Goal: Information Seeking & Learning: Learn about a topic

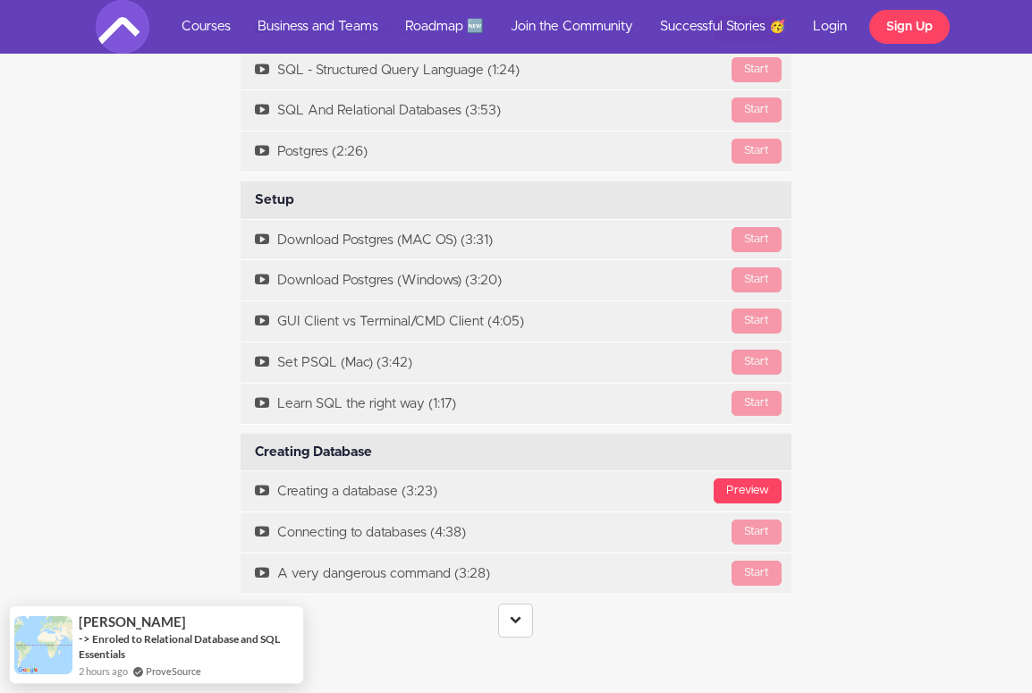
scroll to position [4115, 0]
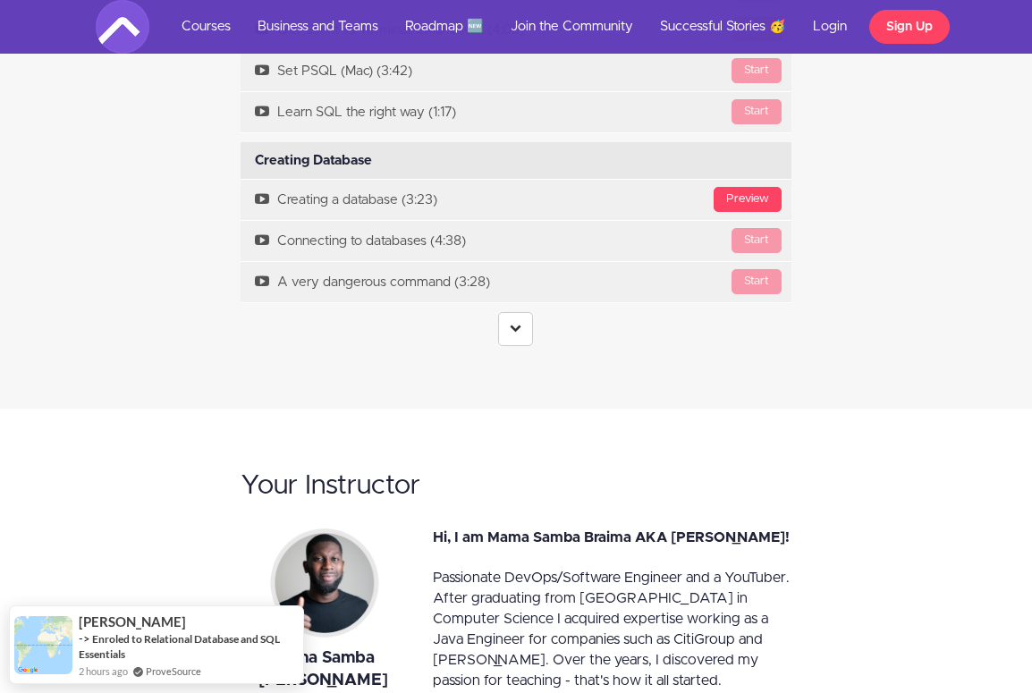
click at [520, 328] on link at bounding box center [515, 329] width 35 height 34
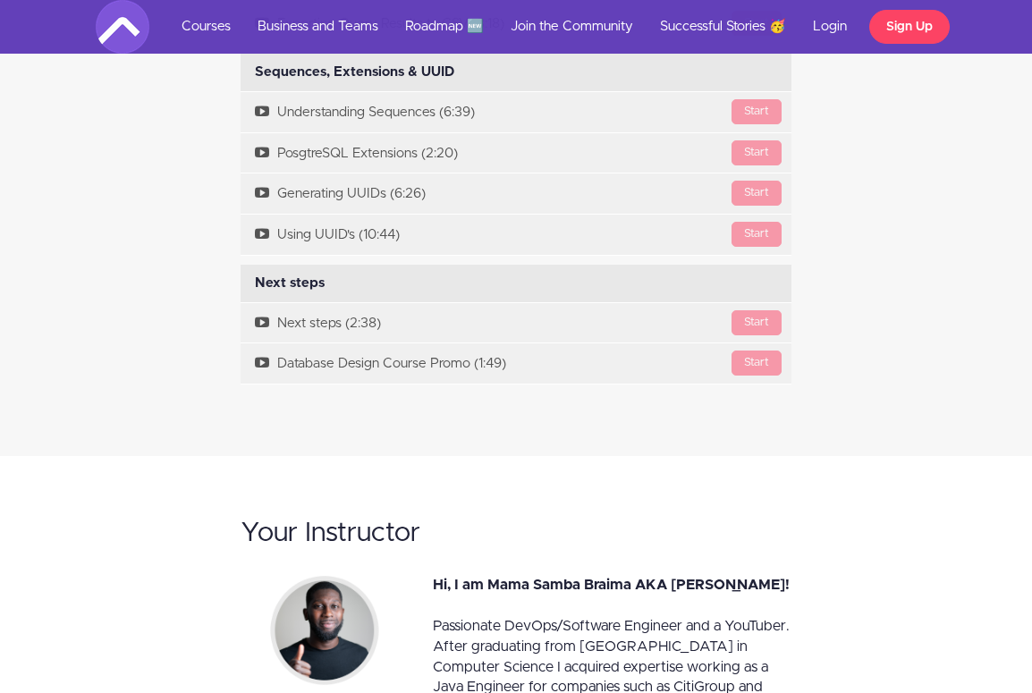
scroll to position [6710, 0]
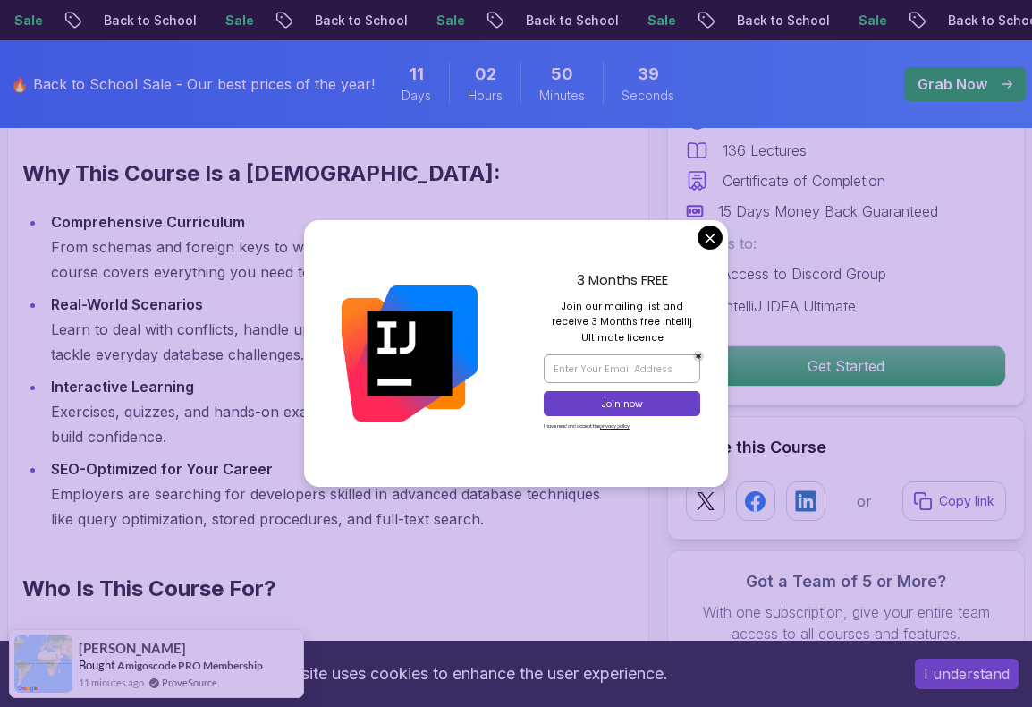
scroll to position [1610, 0]
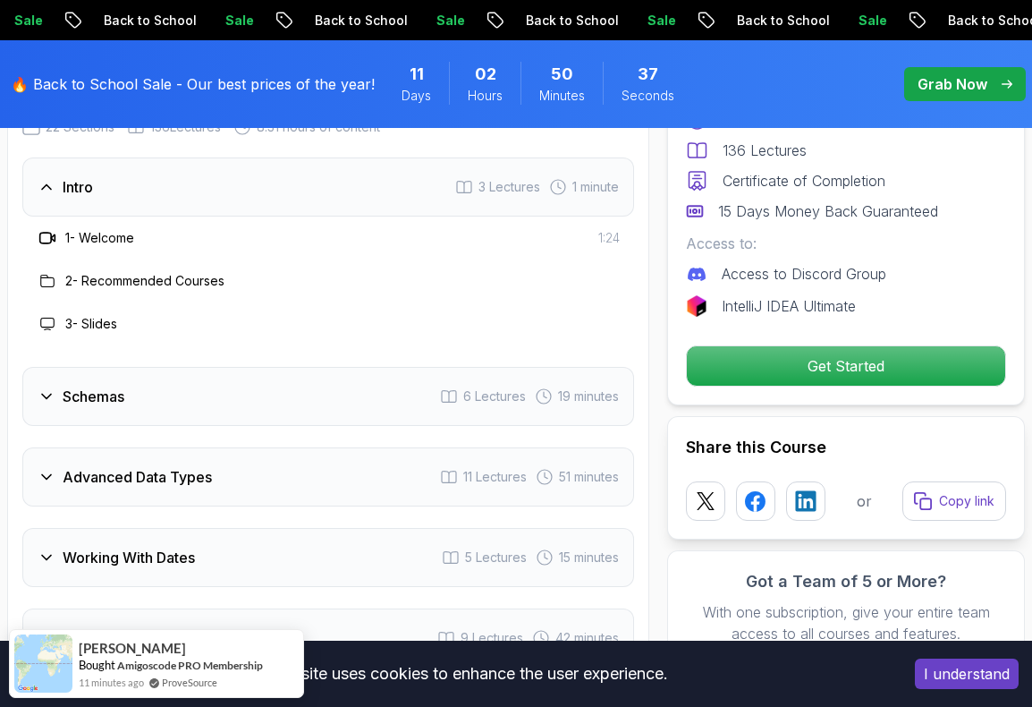
scroll to position [2773, 0]
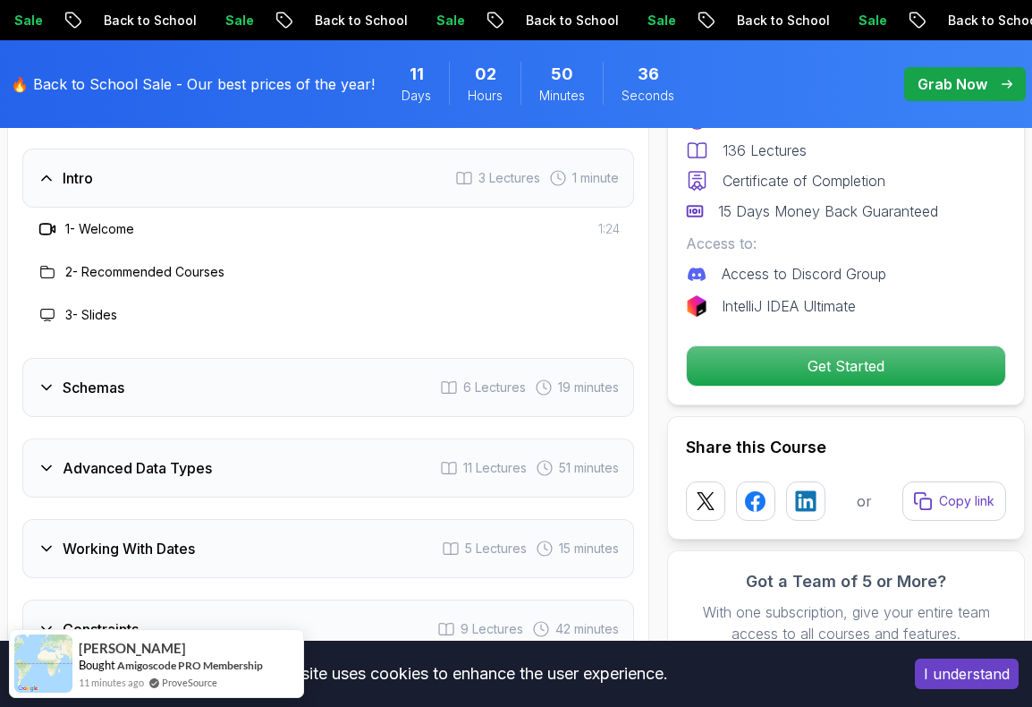
click at [250, 394] on div "Schemas 6 Lectures 19 minutes" at bounding box center [328, 387] width 612 height 59
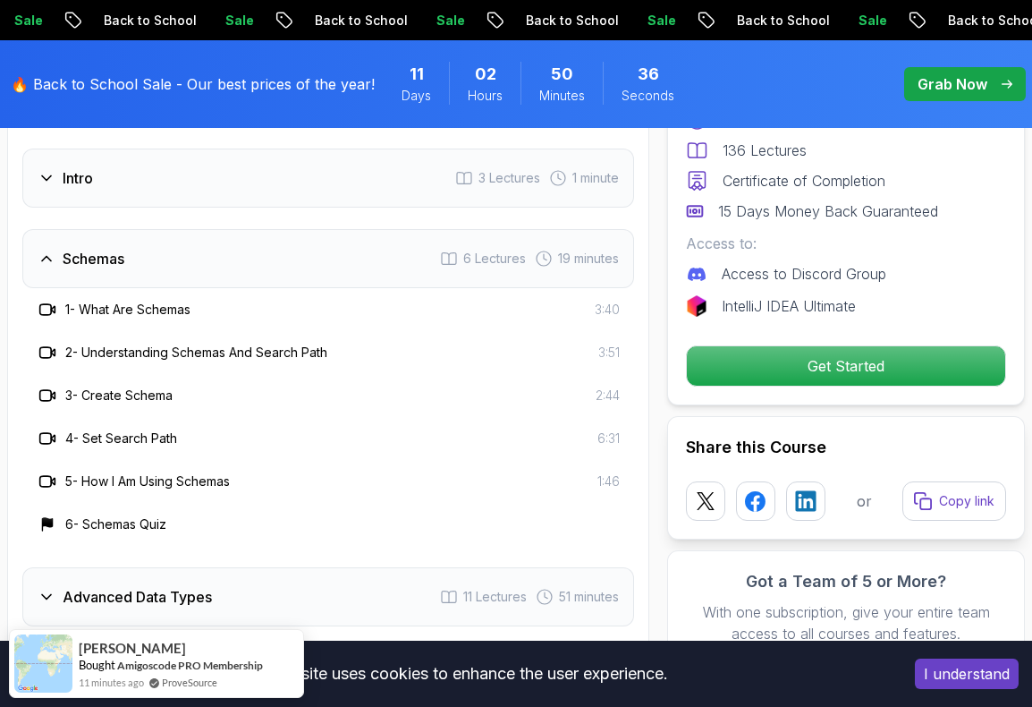
click at [250, 394] on div "3 - Create Schema 2:44" at bounding box center [328, 395] width 583 height 21
click at [236, 273] on div "Schemas 6 Lectures 19 minutes" at bounding box center [328, 258] width 612 height 59
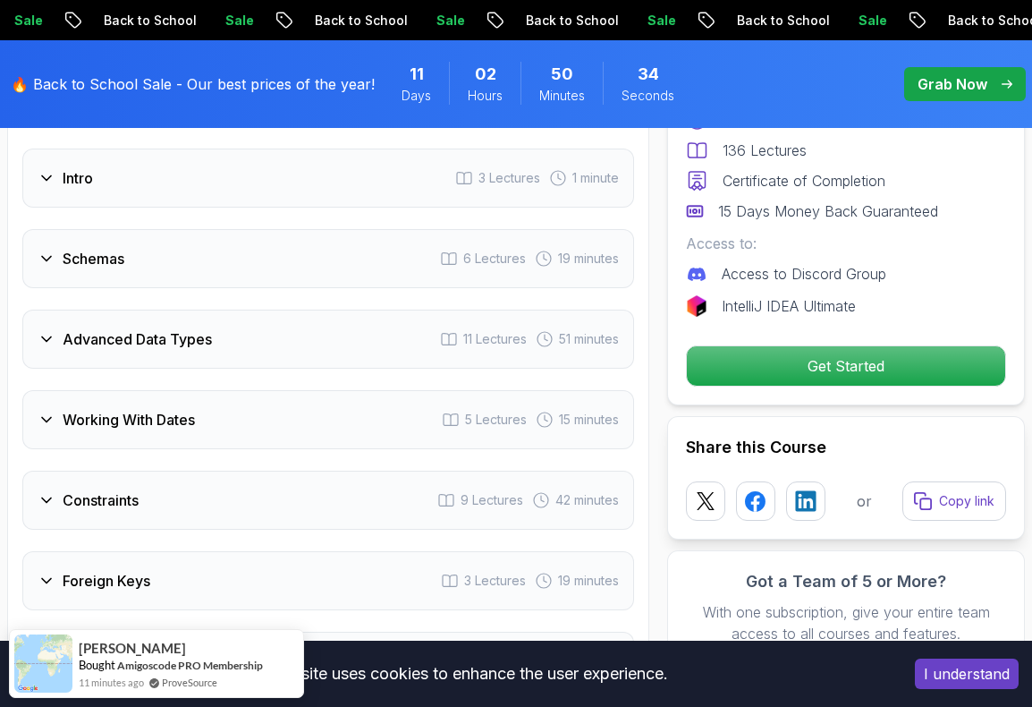
click at [378, 322] on div "Advanced Data Types 11 Lectures 51 minutes" at bounding box center [328, 339] width 612 height 59
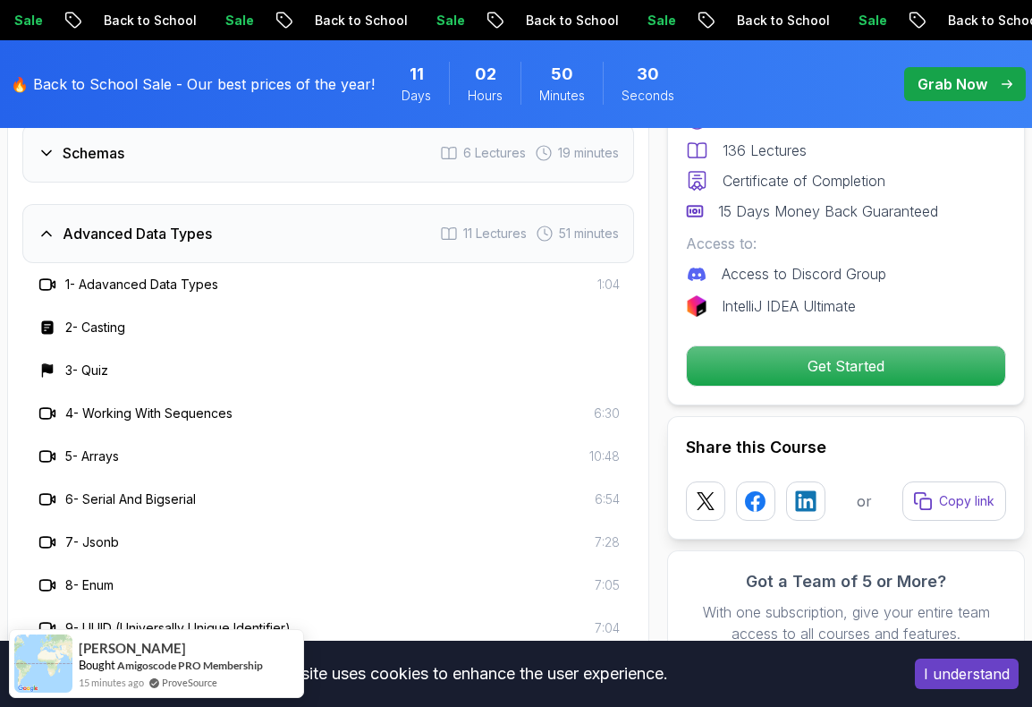
scroll to position [2863, 0]
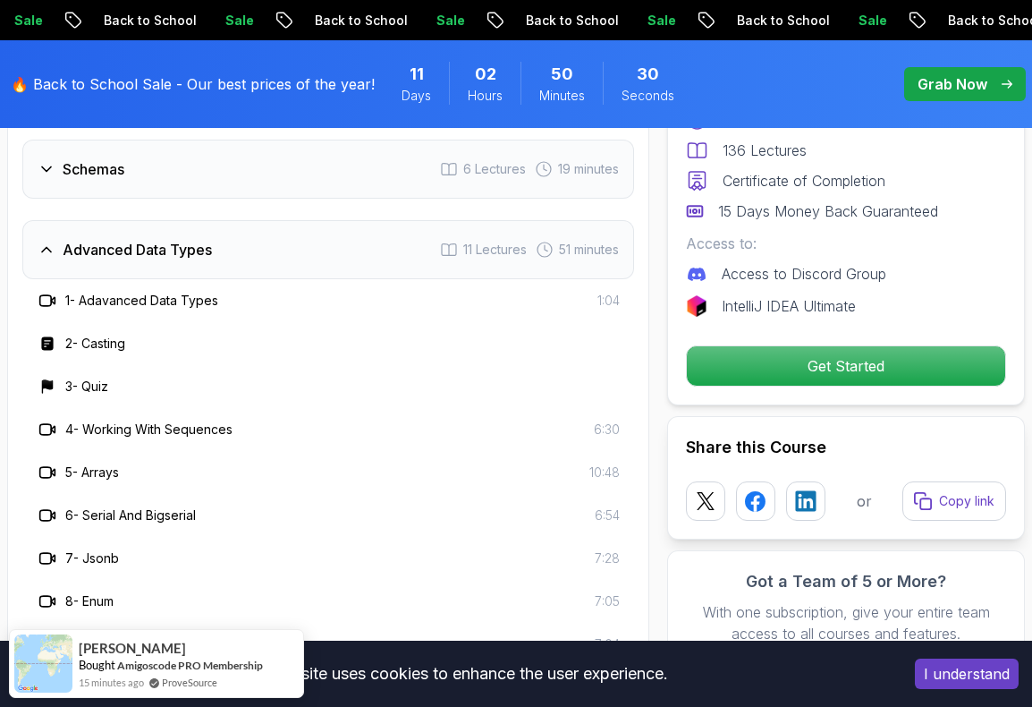
click at [365, 233] on div "Advanced Data Types 11 Lectures 51 minutes" at bounding box center [328, 249] width 612 height 59
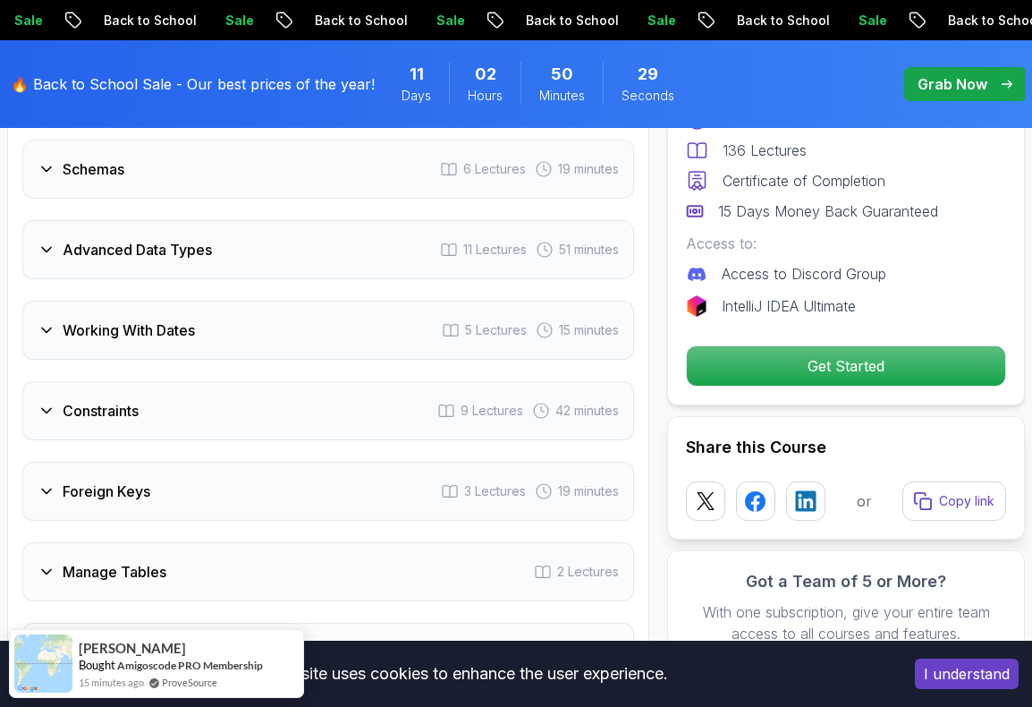
click at [365, 233] on div "Advanced Data Types 11 Lectures 51 minutes" at bounding box center [328, 249] width 612 height 59
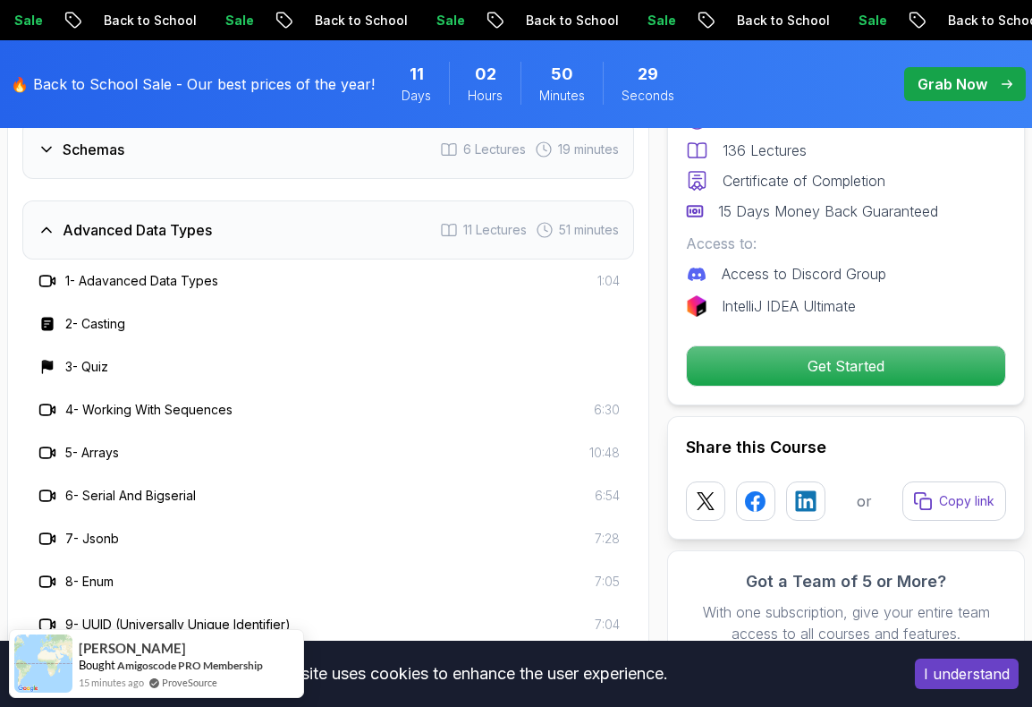
scroll to position [2952, 0]
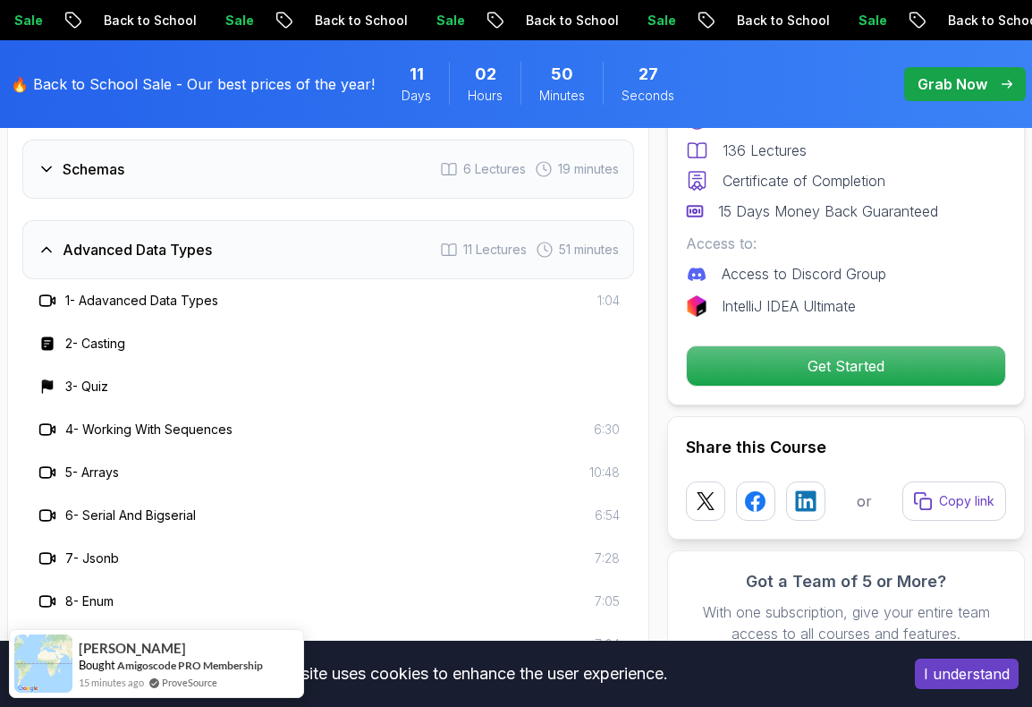
click at [370, 242] on div "Advanced Data Types 11 Lectures 51 minutes" at bounding box center [328, 249] width 612 height 59
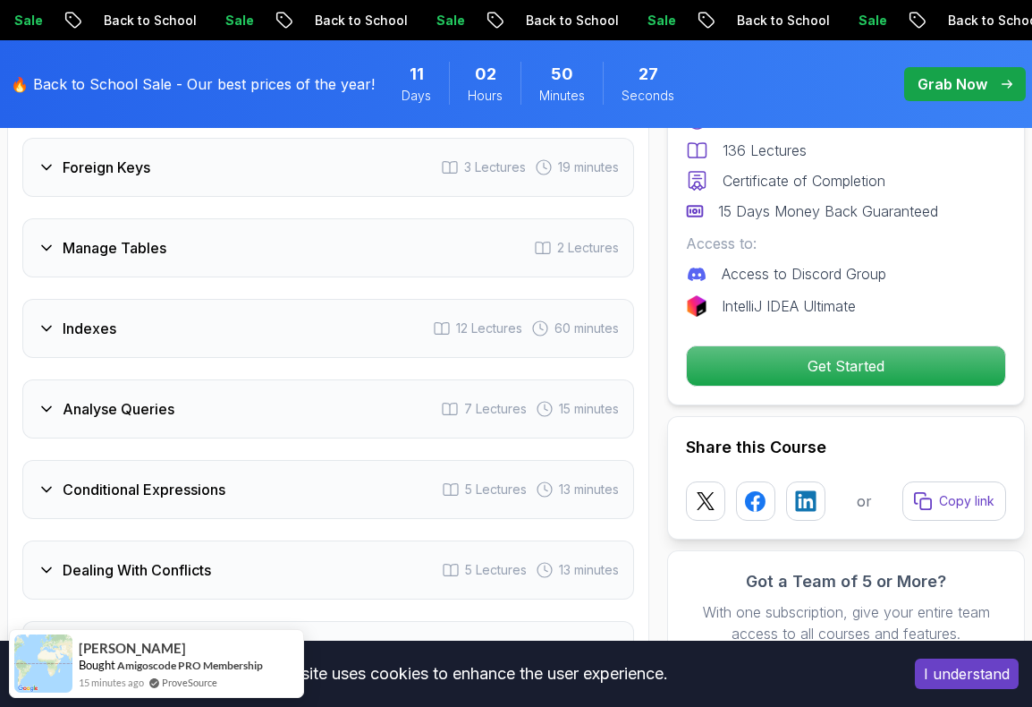
scroll to position [3221, 0]
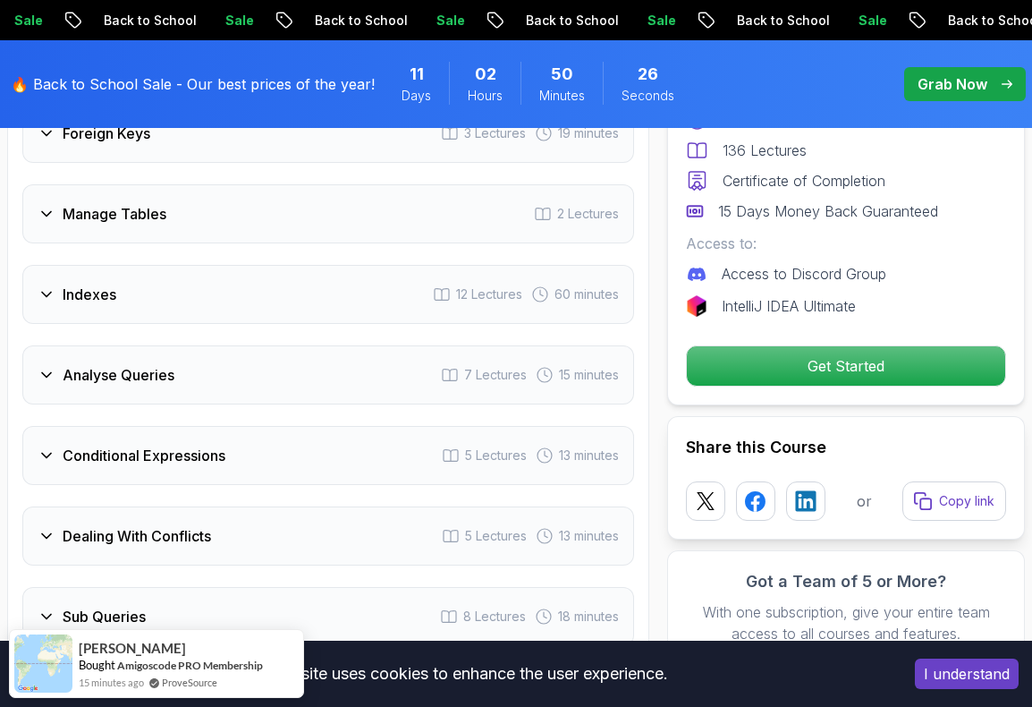
click at [261, 276] on div "Indexes 12 Lectures 60 minutes" at bounding box center [328, 294] width 612 height 59
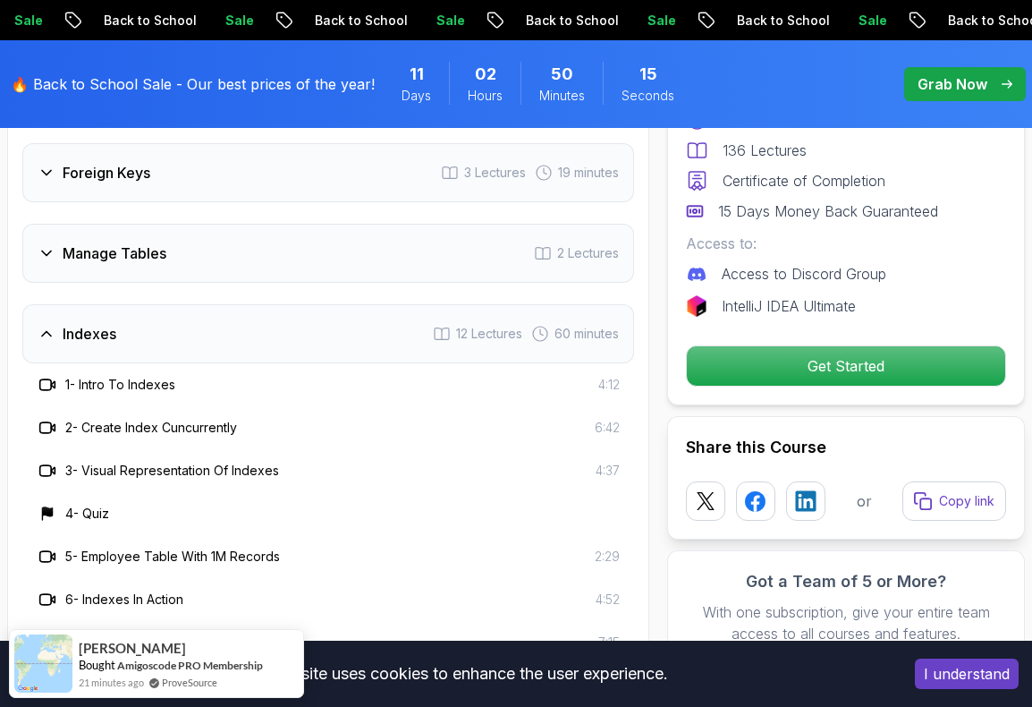
scroll to position [3131, 0]
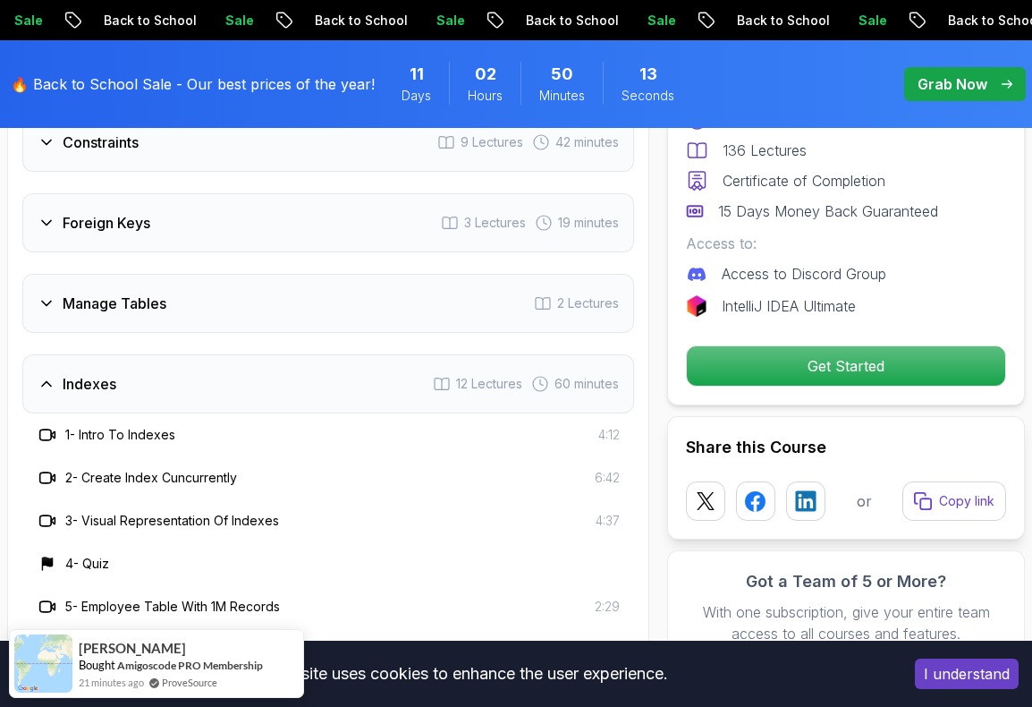
click at [284, 318] on div "Manage Tables 2 Lectures" at bounding box center [328, 303] width 612 height 59
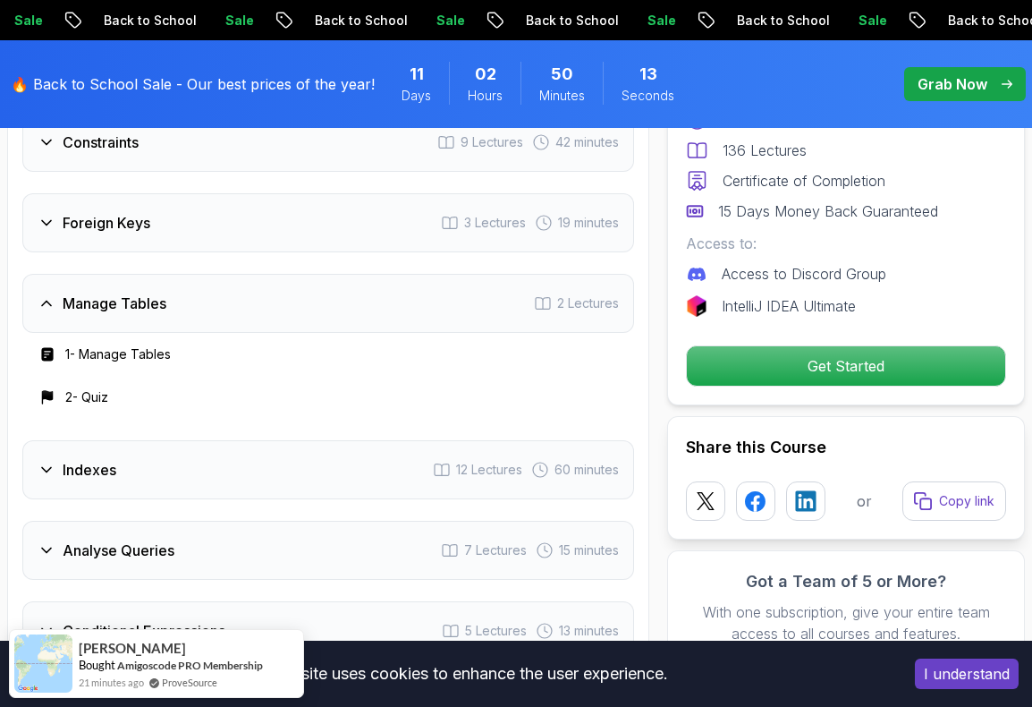
click at [288, 309] on div "Manage Tables 2 Lectures" at bounding box center [328, 303] width 612 height 59
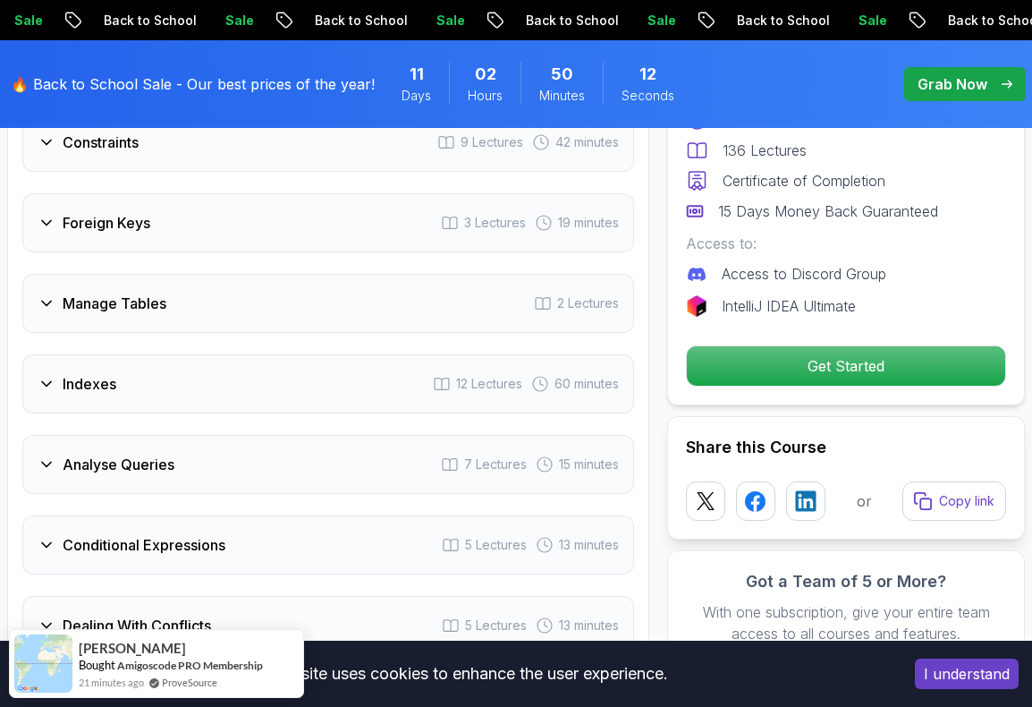
click at [272, 378] on div "Indexes 12 Lectures 60 minutes" at bounding box center [328, 383] width 612 height 59
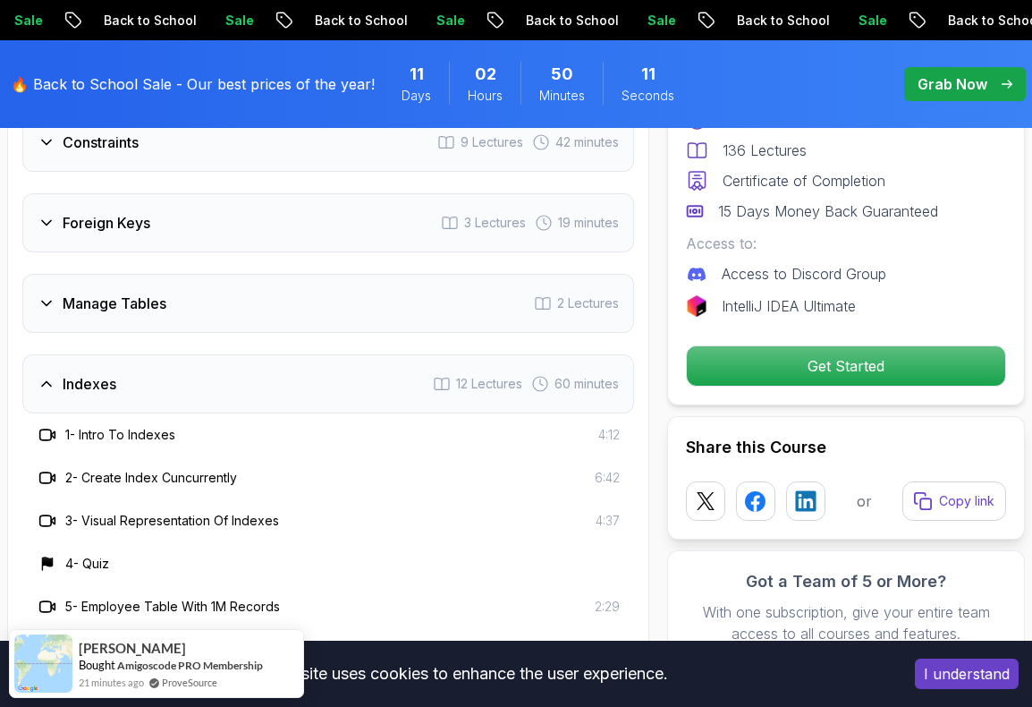
click at [57, 424] on div at bounding box center [47, 434] width 21 height 21
click at [214, 437] on div "1 - Intro To Indexes 4:12" at bounding box center [328, 434] width 583 height 21
click at [234, 393] on div "Indexes 12 Lectures 60 minutes" at bounding box center [328, 383] width 612 height 59
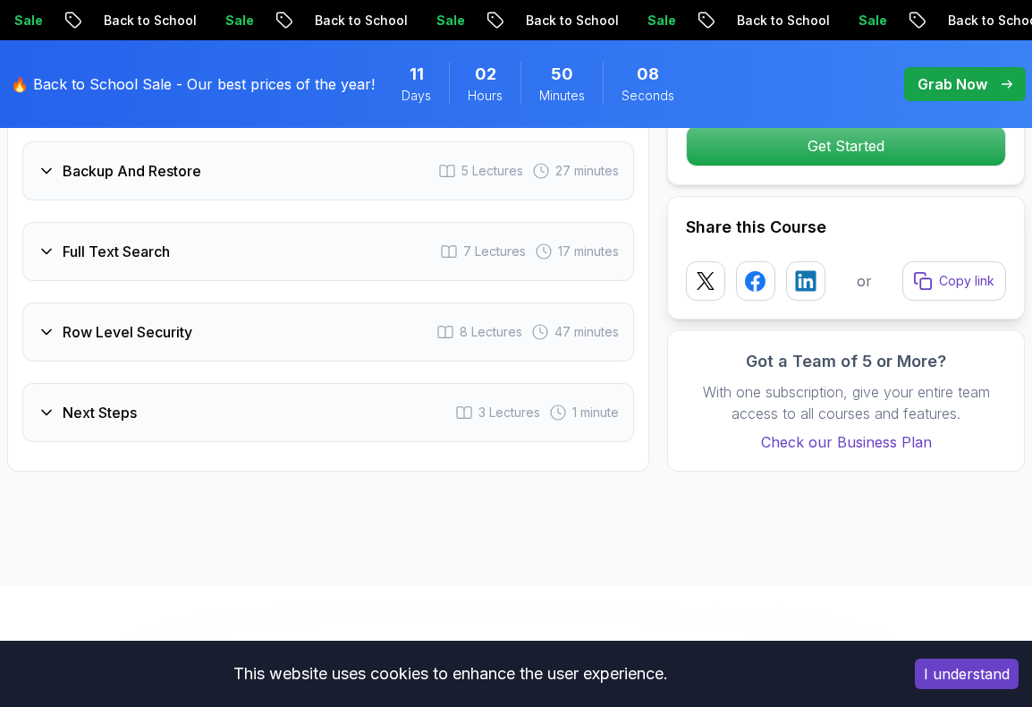
scroll to position [4115, 0]
